Goal: Transaction & Acquisition: Purchase product/service

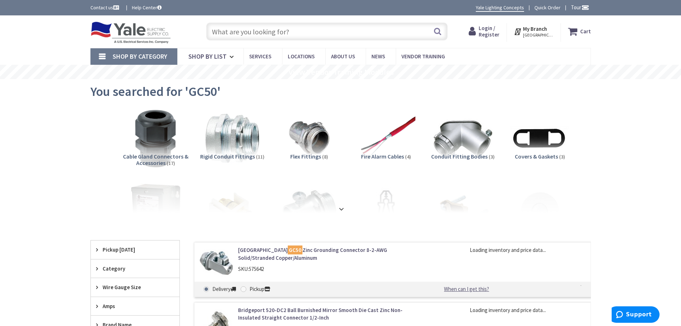
click at [294, 251] on link "Arlington GC50 Zinc Grounding Connector 8-2-AWG Solid/Stranded Copper/Aluminum" at bounding box center [329, 253] width 182 height 15
